Goal: Register for event/course

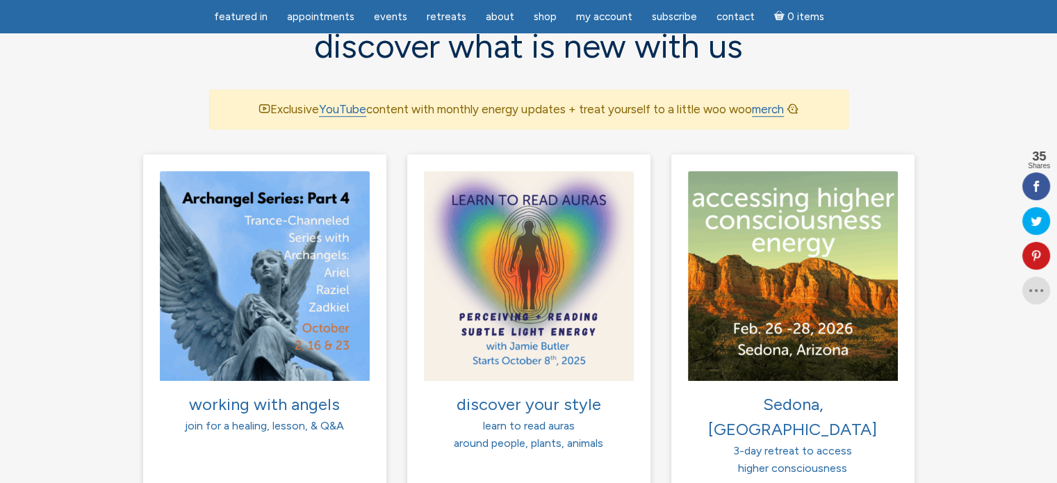
scroll to position [933, 0]
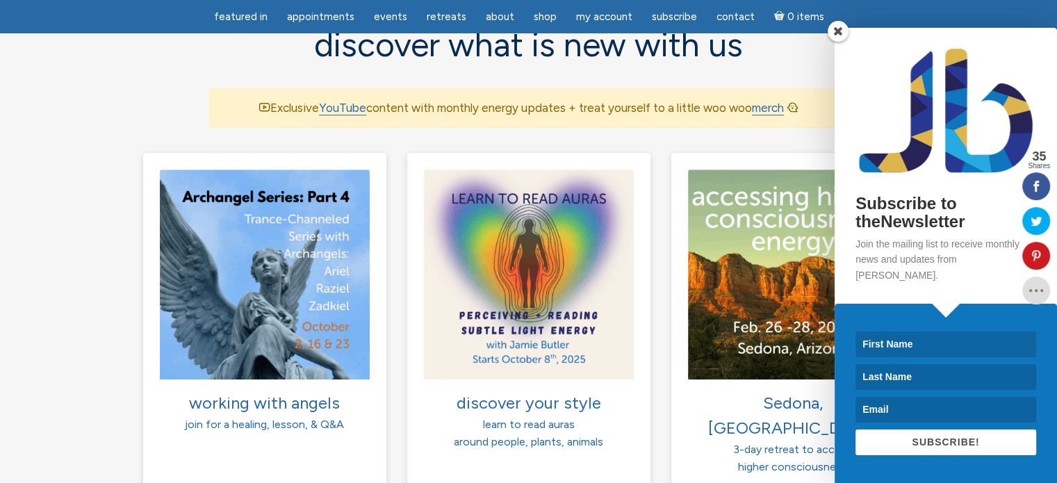
click at [841, 42] on span at bounding box center [838, 31] width 21 height 21
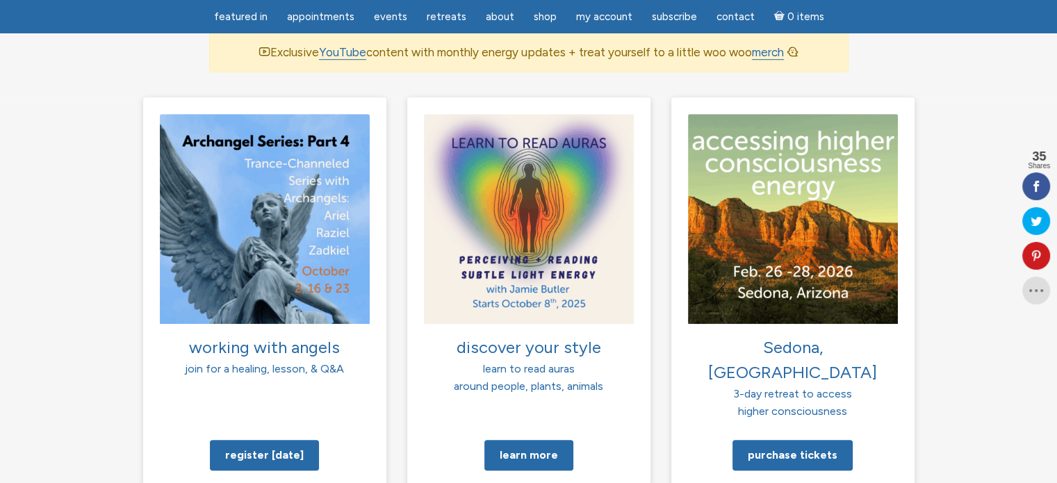
scroll to position [998, 0]
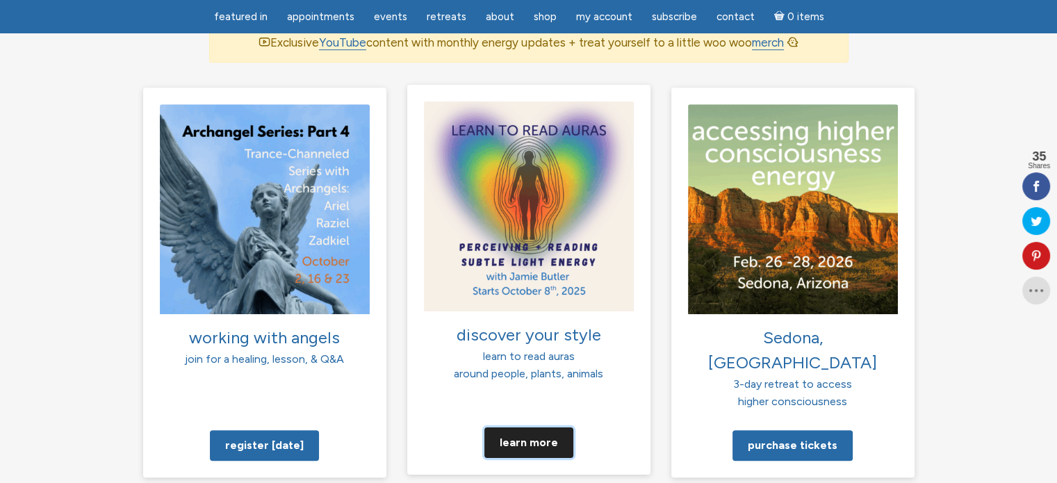
click at [512, 427] on link "Learn more" at bounding box center [528, 442] width 89 height 31
click at [532, 427] on link "Learn more" at bounding box center [528, 442] width 89 height 31
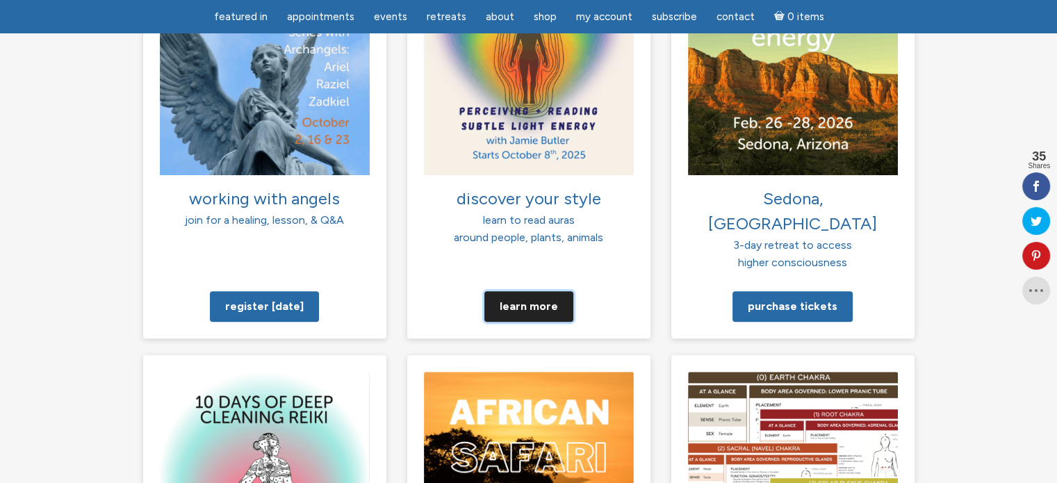
scroll to position [1075, 0]
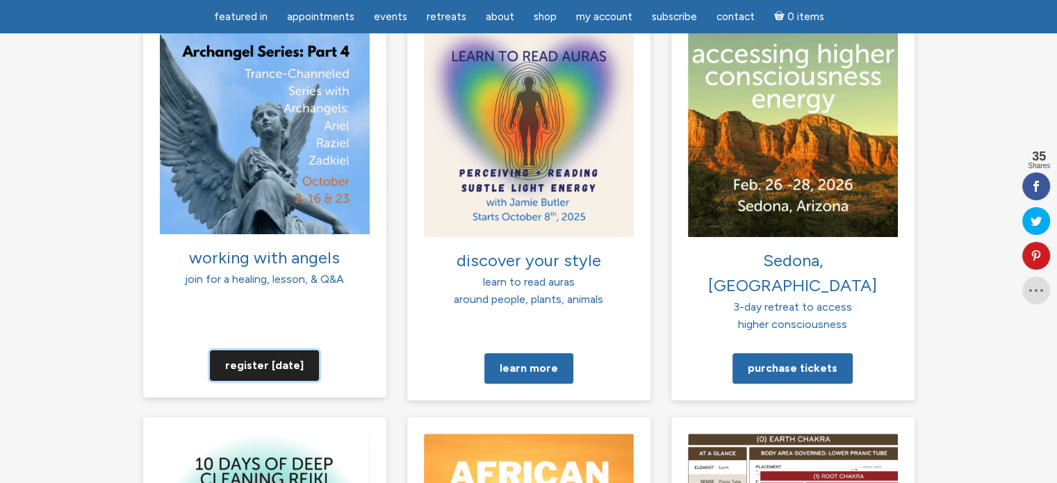
click at [253, 350] on link "Register today" at bounding box center [264, 365] width 109 height 31
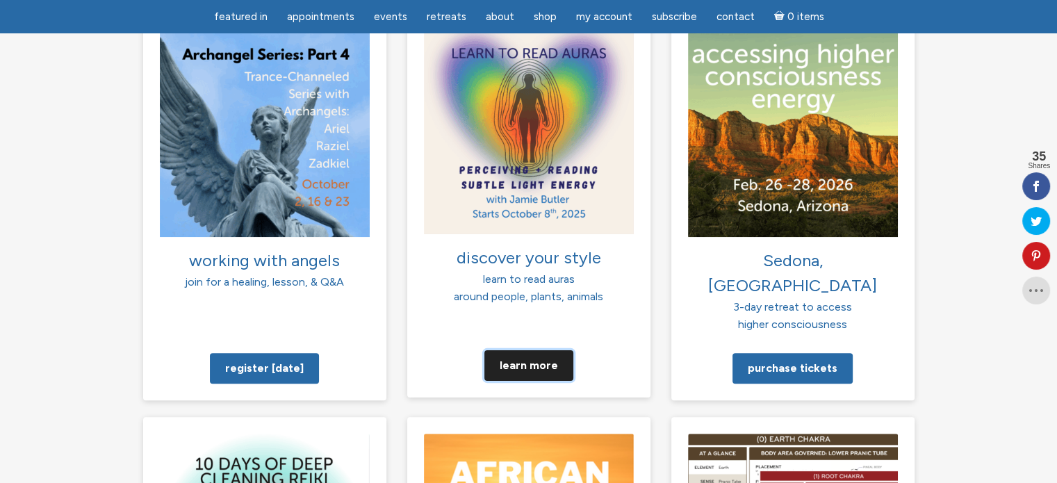
click at [516, 350] on link "Learn more" at bounding box center [528, 365] width 89 height 31
click at [531, 350] on link "Learn more" at bounding box center [528, 365] width 89 height 31
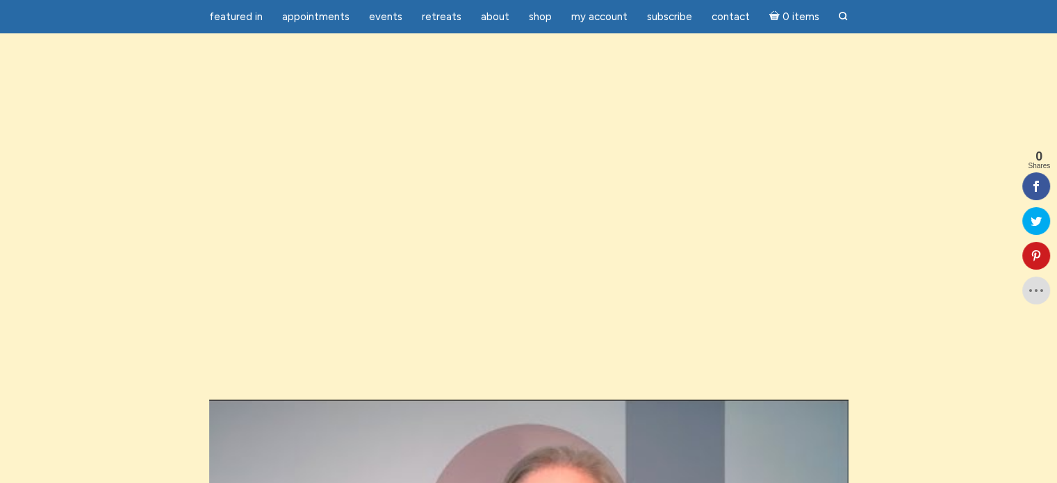
scroll to position [1320, 0]
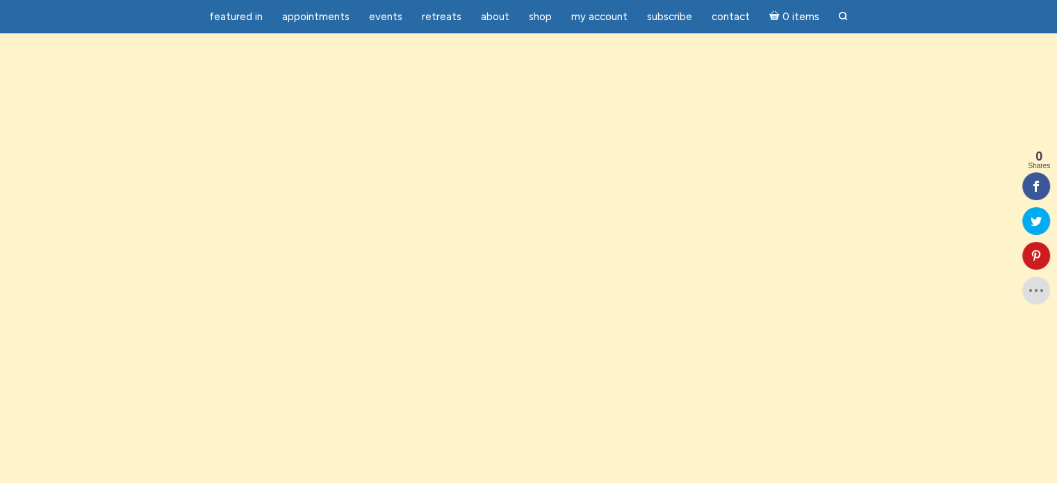
click at [117, 205] on section "main" at bounding box center [528, 403] width 1057 height 847
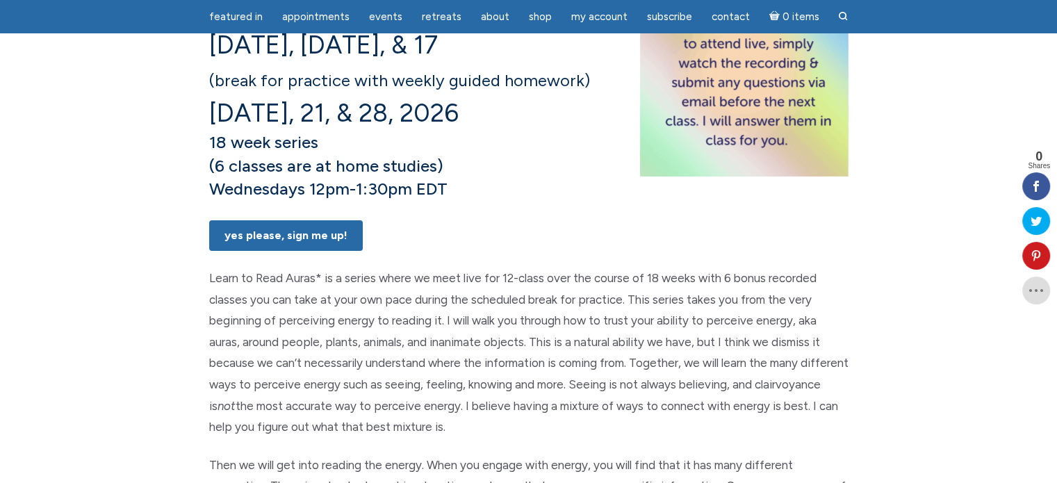
scroll to position [369, 0]
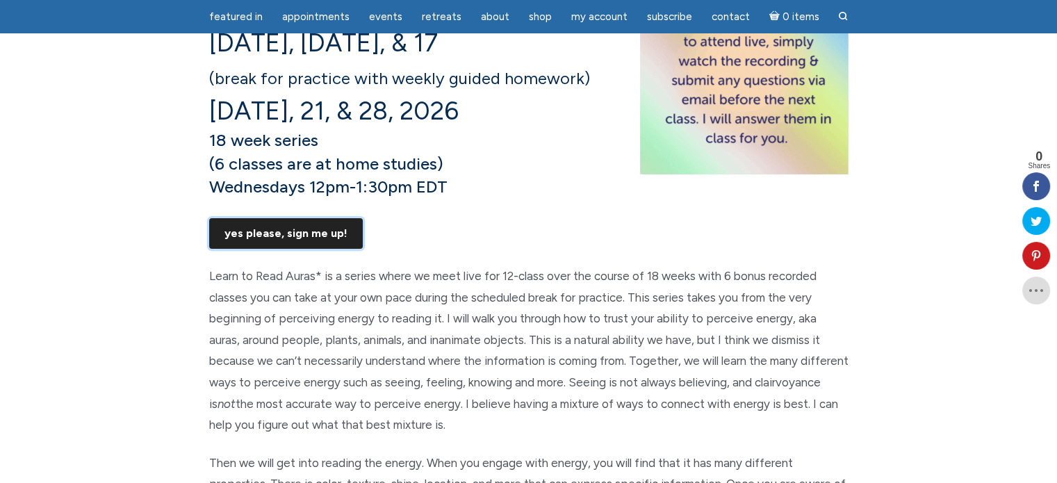
click at [281, 249] on link "Yes Please, Sign Me UP!" at bounding box center [286, 233] width 154 height 31
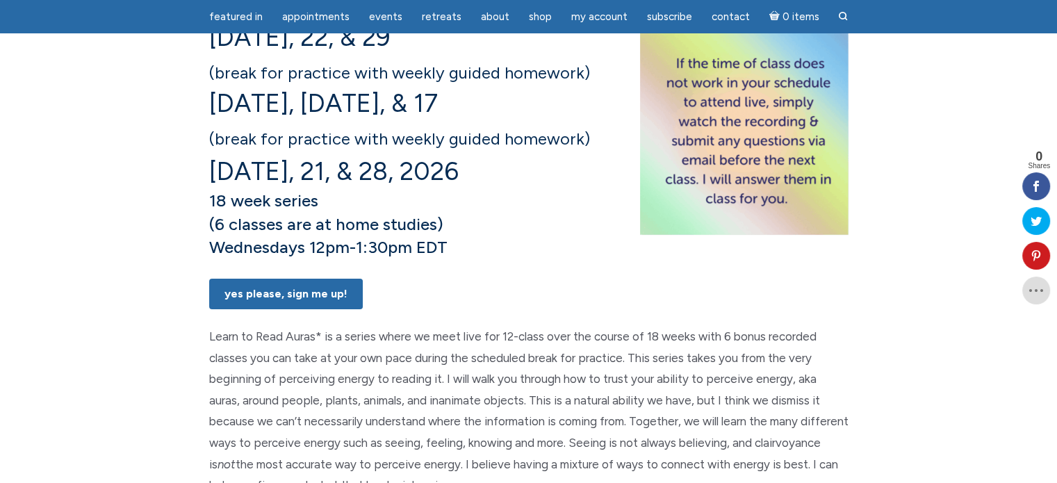
scroll to position [306, 0]
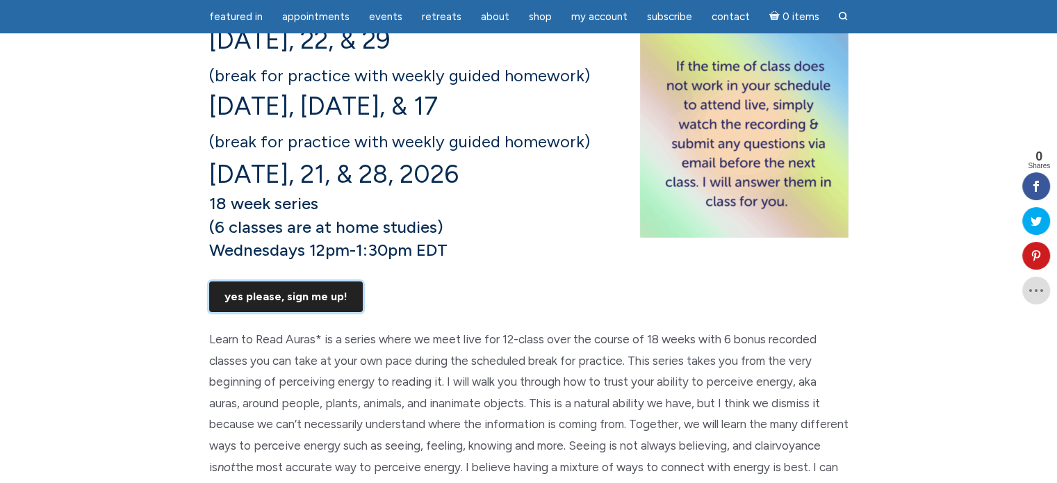
click at [320, 312] on link "Yes Please, Sign Me UP!" at bounding box center [286, 296] width 154 height 31
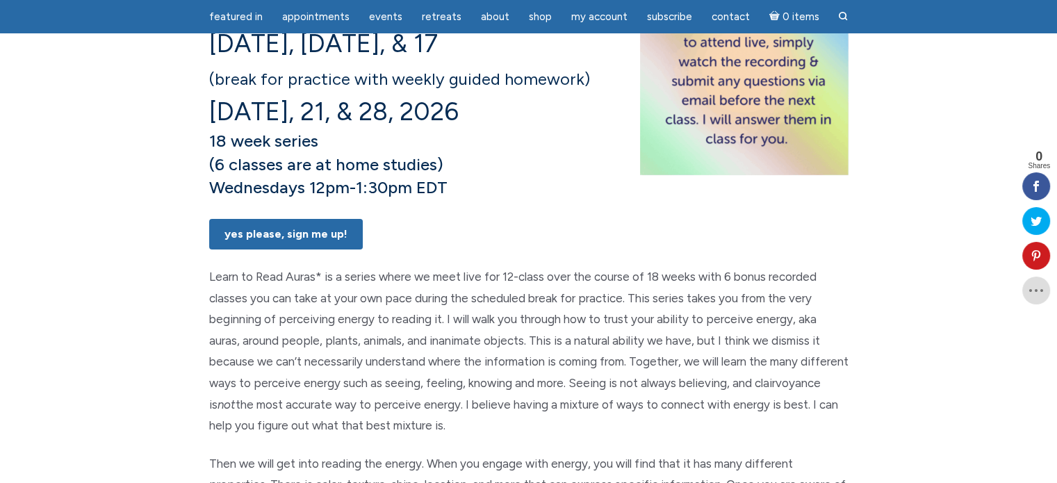
scroll to position [369, 0]
click at [306, 249] on link "Yes Please, Sign Me UP!" at bounding box center [286, 233] width 154 height 31
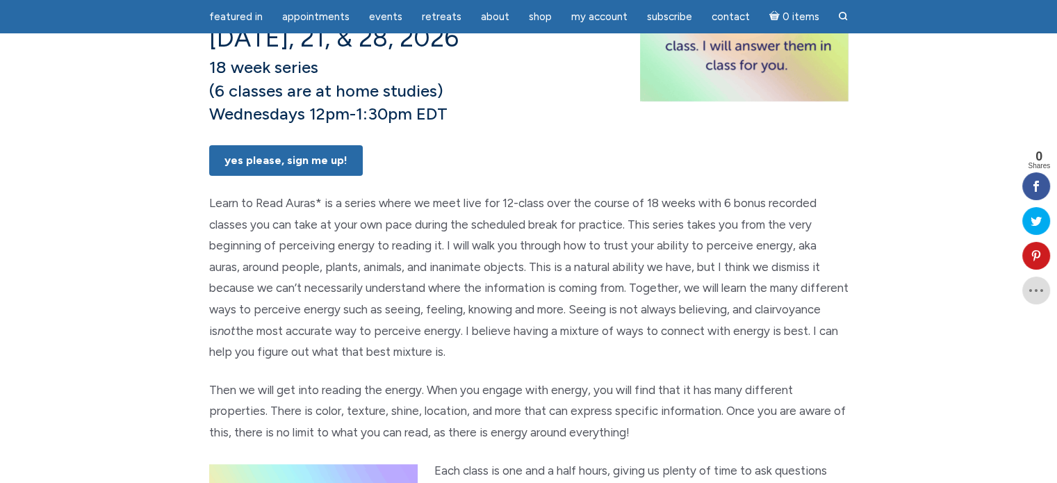
scroll to position [444, 0]
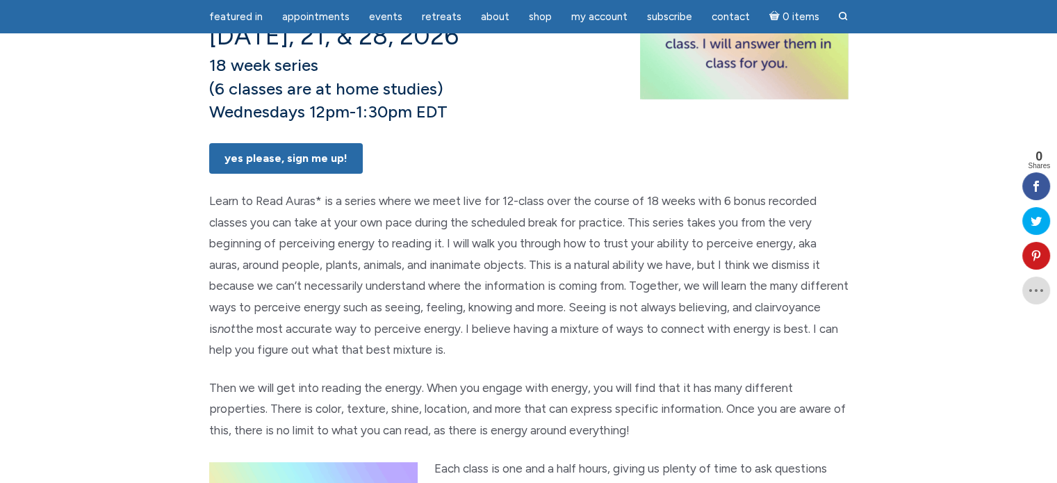
click at [570, 343] on p "Learn to Read Auras* is a series where we meet live for 12-class over the cours…" at bounding box center [528, 275] width 639 height 170
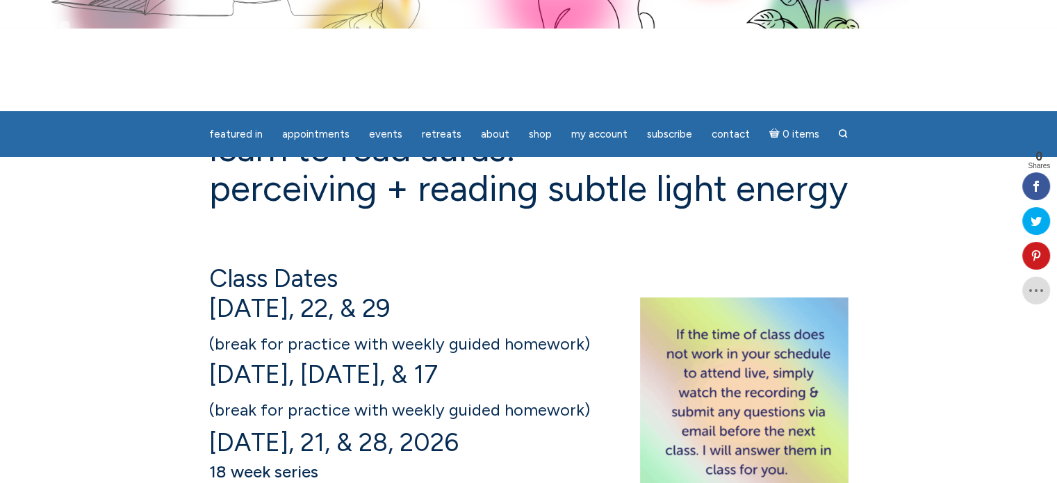
scroll to position [0, 0]
